Goal: Information Seeking & Learning: Learn about a topic

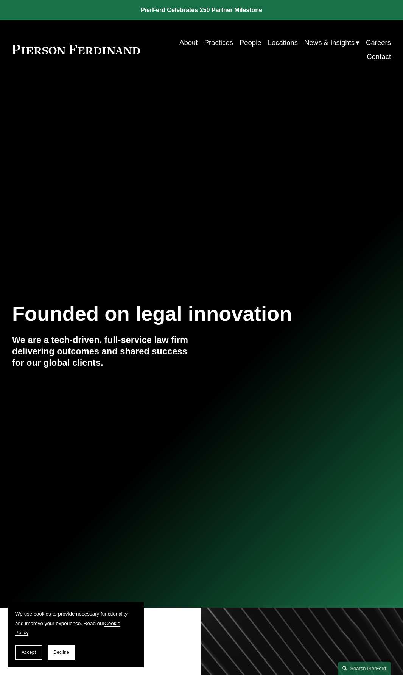
click at [217, 42] on link "Practices" at bounding box center [218, 43] width 29 height 14
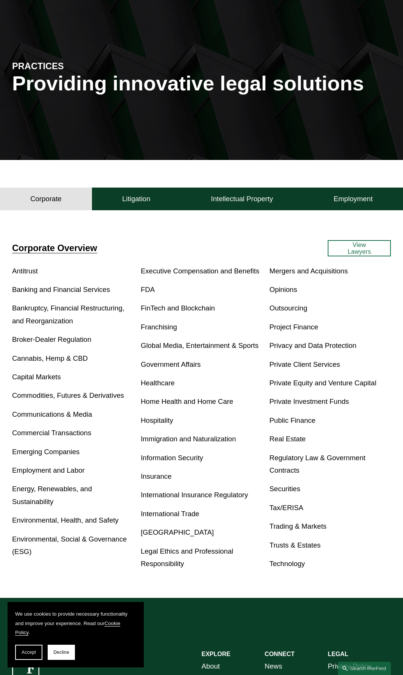
scroll to position [76, 0]
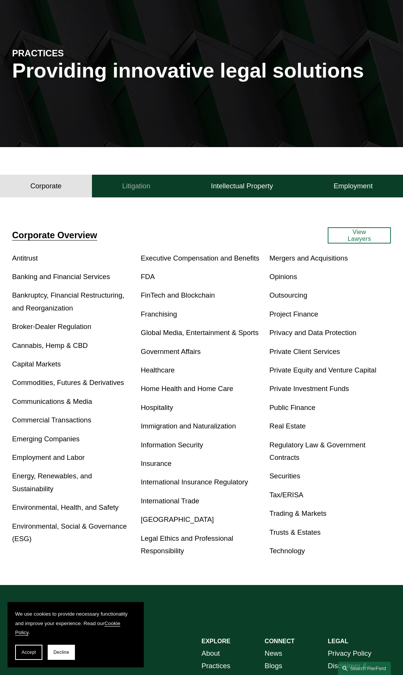
click at [136, 191] on button "Litigation" at bounding box center [136, 186] width 89 height 23
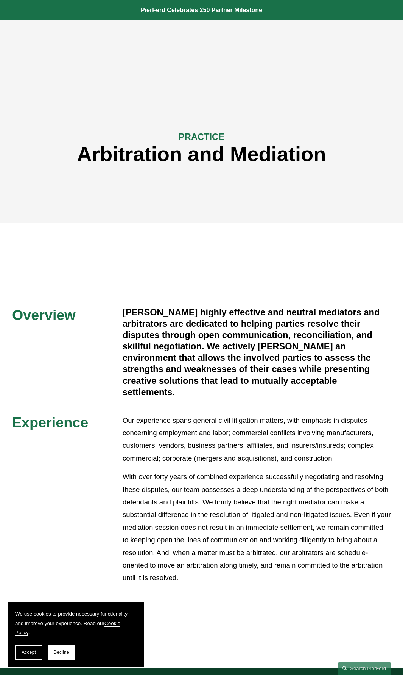
drag, startPoint x: 192, startPoint y: 278, endPoint x: 221, endPoint y: 83, distance: 197.7
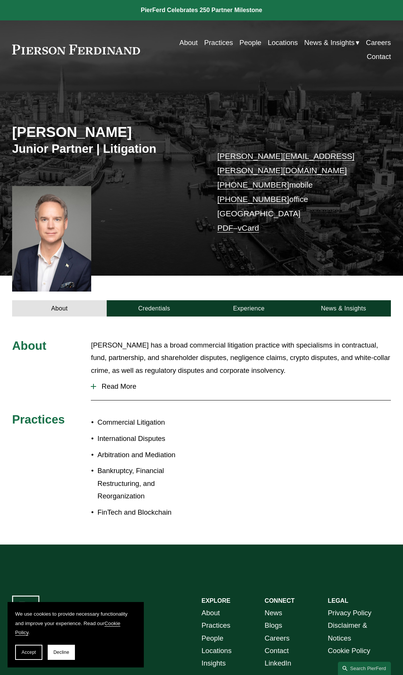
click at [65, 216] on div at bounding box center [51, 239] width 79 height 106
click at [119, 383] on span "Read More" at bounding box center [243, 387] width 295 height 8
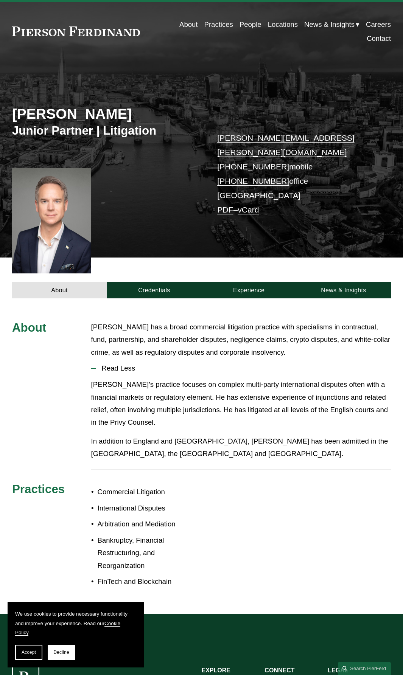
scroll to position [22, 0]
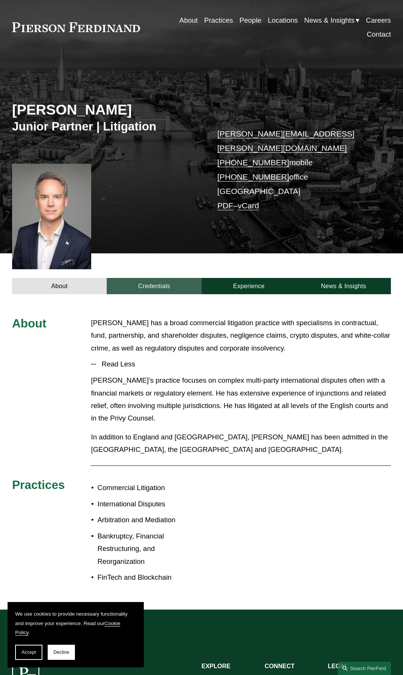
click at [161, 280] on link "Credentials" at bounding box center [154, 286] width 95 height 16
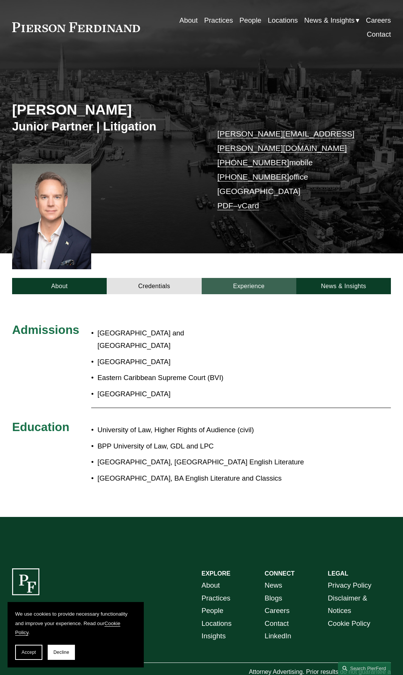
click at [241, 279] on link "Experience" at bounding box center [249, 286] width 95 height 16
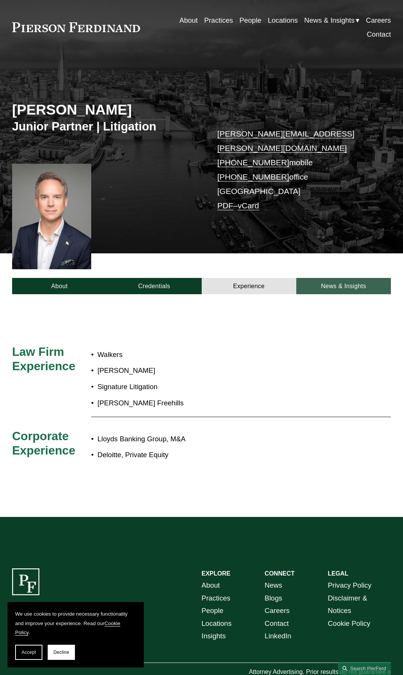
click at [320, 278] on link "News & Insights" at bounding box center [343, 286] width 95 height 16
